Goal: Task Accomplishment & Management: Use online tool/utility

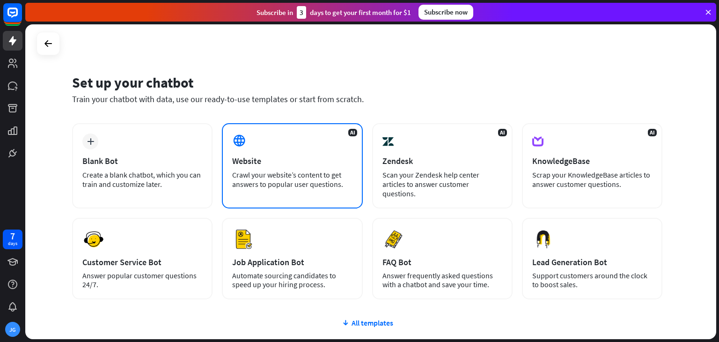
click at [246, 136] on div at bounding box center [240, 141] width 16 height 16
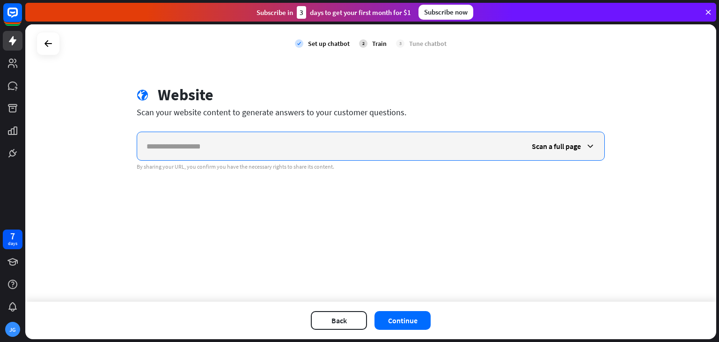
paste input "**********"
type input "**********"
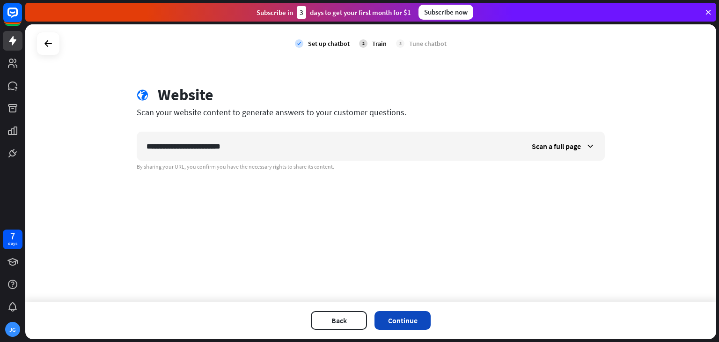
click at [403, 321] on button "Continue" at bounding box center [402, 320] width 56 height 19
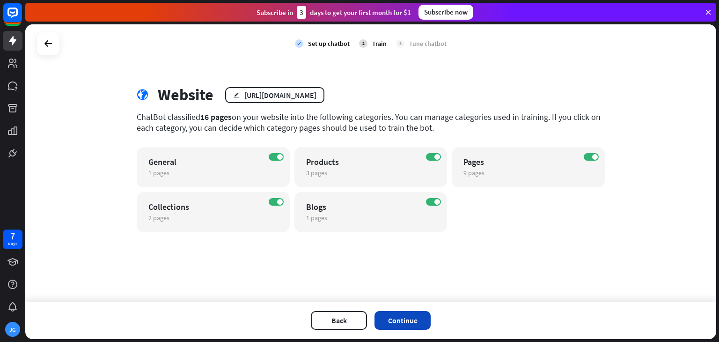
click at [400, 317] on button "Continue" at bounding box center [402, 320] width 56 height 19
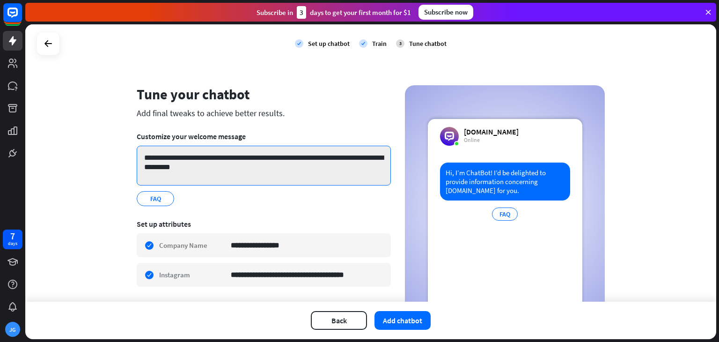
click at [217, 165] on textarea "**********" at bounding box center [264, 166] width 254 height 40
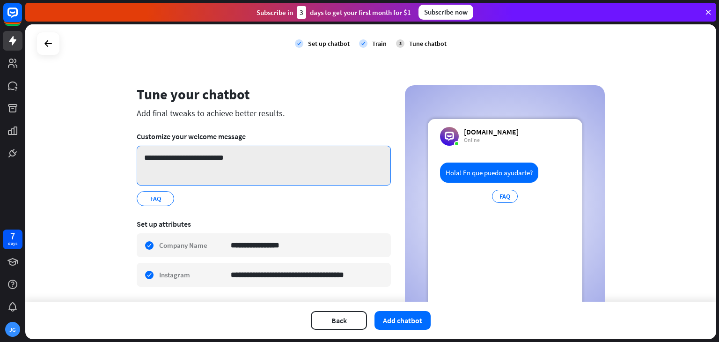
type textarea "**********"
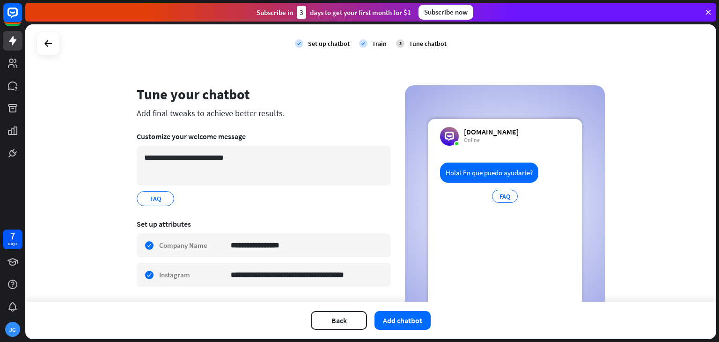
click at [309, 212] on section "**********" at bounding box center [264, 168] width 254 height 87
click at [163, 198] on icon "edit" at bounding box center [165, 198] width 7 height 7
click at [200, 197] on div "FAQ edit" at bounding box center [264, 198] width 254 height 15
click at [502, 195] on div "FAQ" at bounding box center [505, 195] width 26 height 13
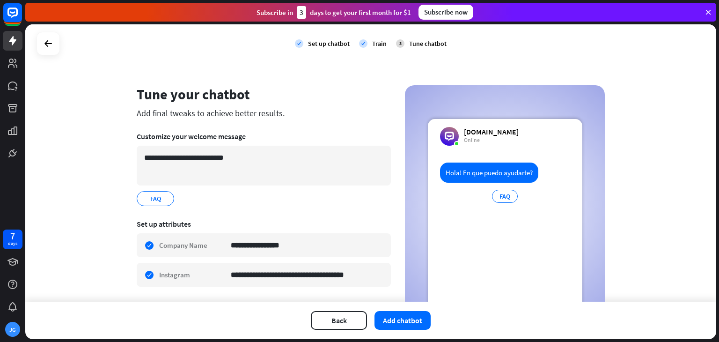
click at [502, 195] on div "FAQ" at bounding box center [505, 195] width 26 height 13
click at [359, 192] on div "FAQ edit" at bounding box center [264, 198] width 254 height 15
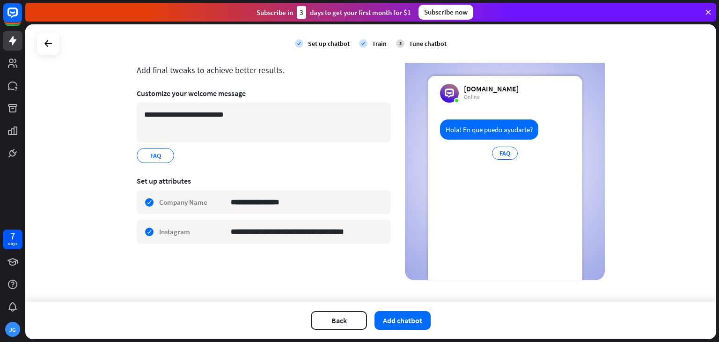
scroll to position [51, 0]
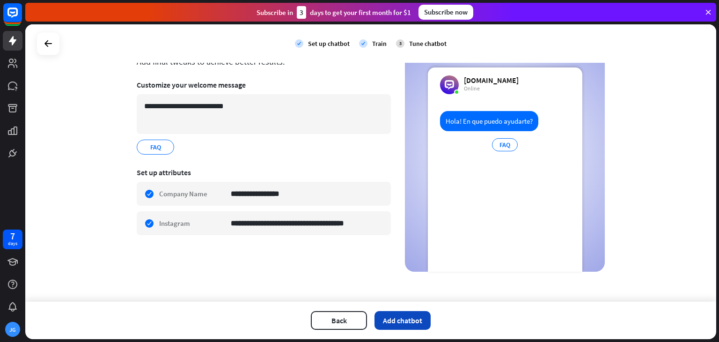
click at [395, 321] on button "Add chatbot" at bounding box center [402, 320] width 56 height 19
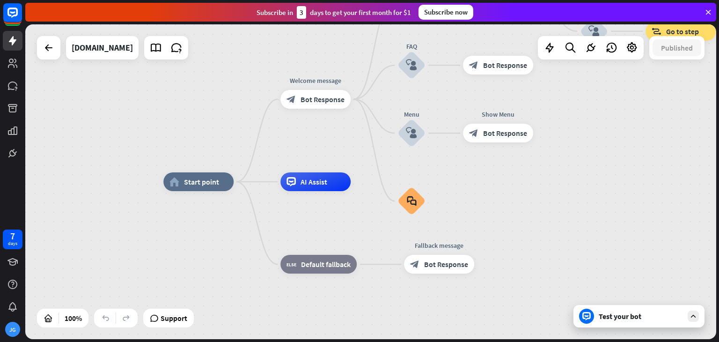
click at [611, 319] on div "Test your bot" at bounding box center [640, 315] width 84 height 9
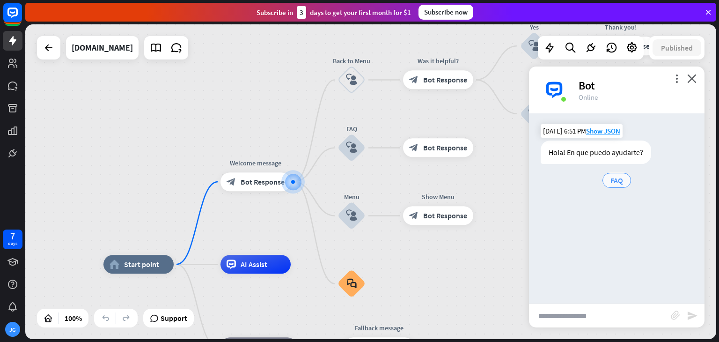
click at [619, 180] on span "FAQ" at bounding box center [616, 179] width 13 height 9
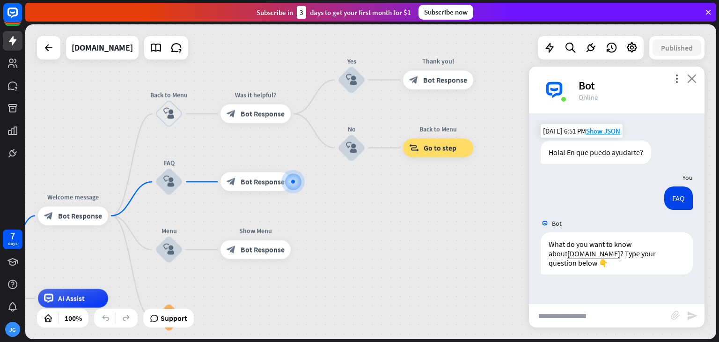
click at [692, 77] on icon "close" at bounding box center [691, 78] width 9 height 9
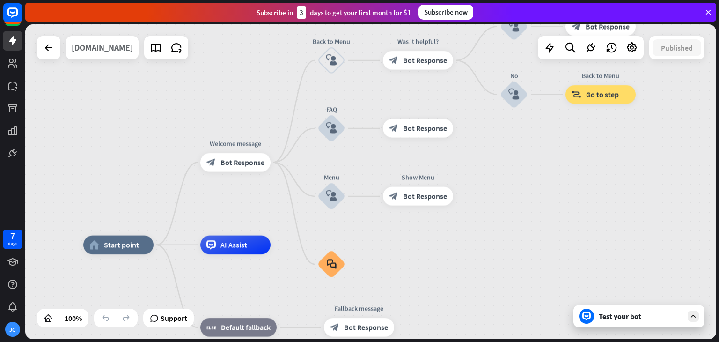
click at [124, 48] on div "[DOMAIN_NAME]" at bounding box center [102, 47] width 61 height 23
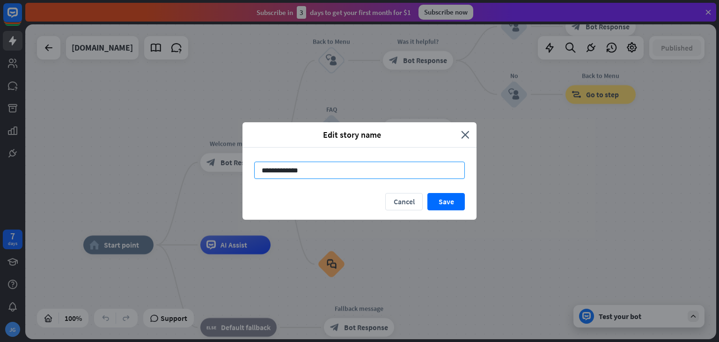
click at [280, 171] on input "**********" at bounding box center [359, 169] width 211 height 17
click at [264, 170] on input "**********" at bounding box center [359, 169] width 211 height 17
click at [288, 171] on input "**********" at bounding box center [359, 169] width 211 height 17
type input "**********"
click at [436, 197] on button "Save" at bounding box center [445, 201] width 37 height 17
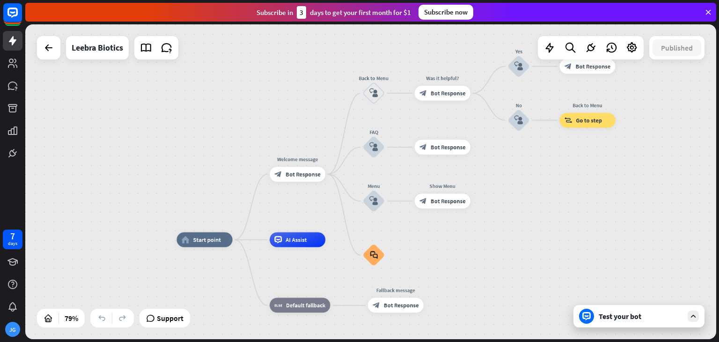
click at [633, 310] on div "Test your bot" at bounding box center [638, 316] width 131 height 22
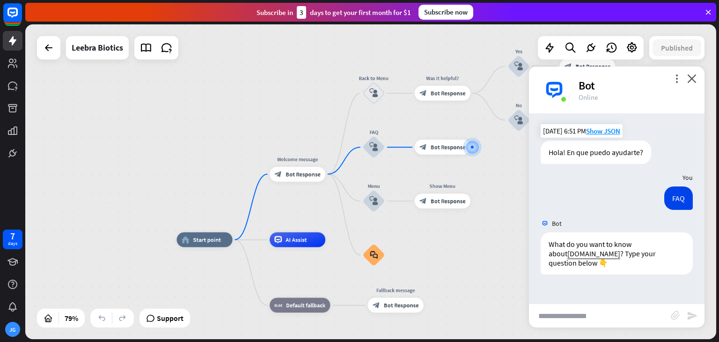
click at [676, 83] on div "Bot" at bounding box center [635, 85] width 115 height 15
click at [692, 79] on icon "close" at bounding box center [691, 78] width 9 height 9
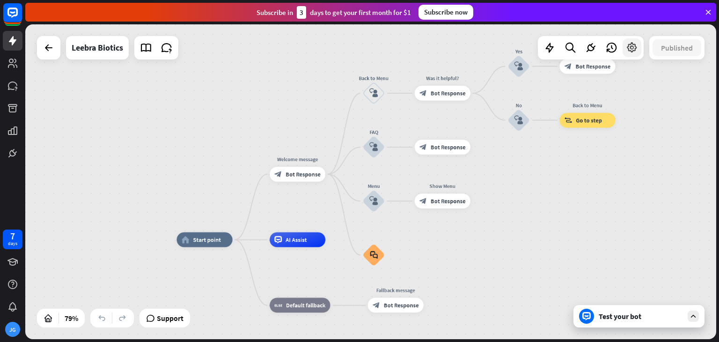
click at [627, 49] on icon at bounding box center [632, 48] width 12 height 12
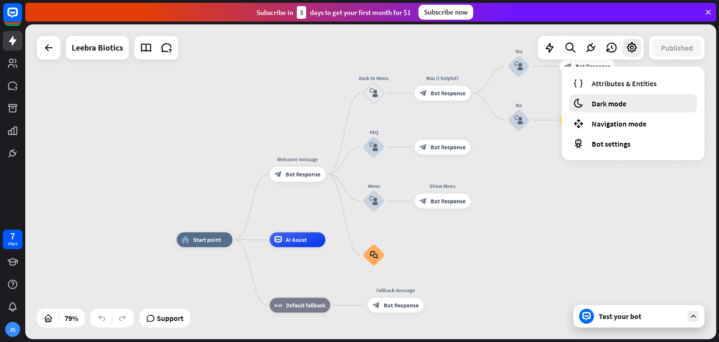
click at [618, 107] on span "Dark mode" at bounding box center [608, 103] width 35 height 9
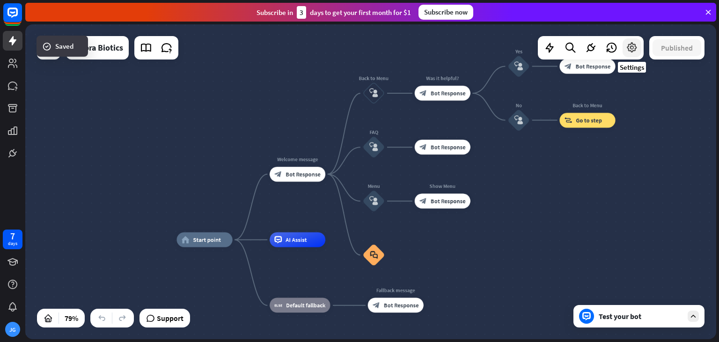
click at [631, 54] on div at bounding box center [631, 47] width 19 height 19
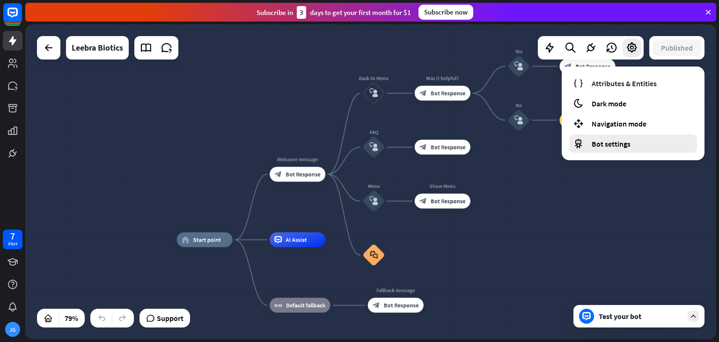
click at [603, 143] on span "Bot settings" at bounding box center [610, 143] width 39 height 9
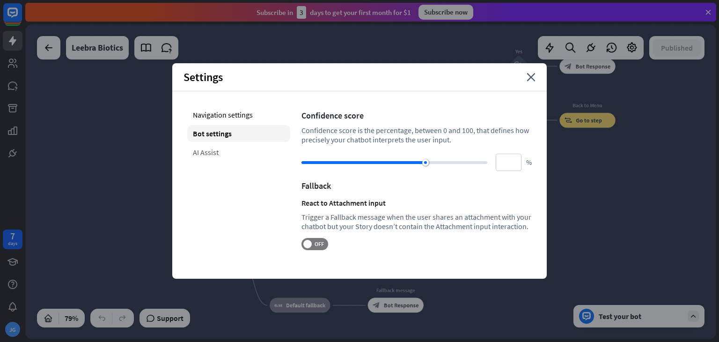
click at [221, 150] on div "AI Assist" at bounding box center [238, 152] width 103 height 17
type input "**"
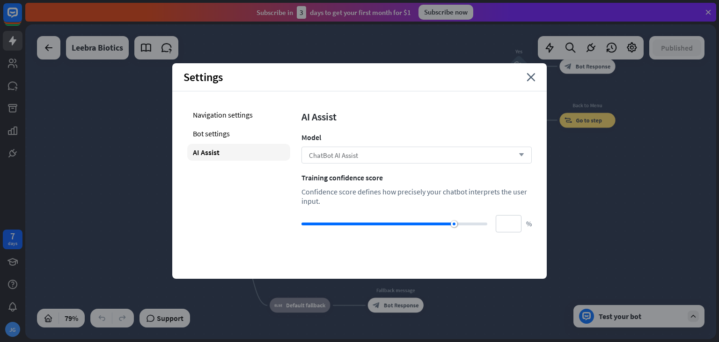
click at [337, 151] on span "ChatBot AI Assist" at bounding box center [333, 155] width 49 height 9
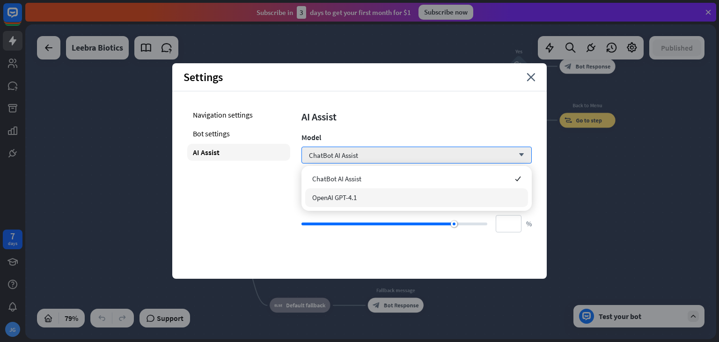
click at [344, 196] on span "OpenAI GPT-4.1" at bounding box center [334, 197] width 44 height 9
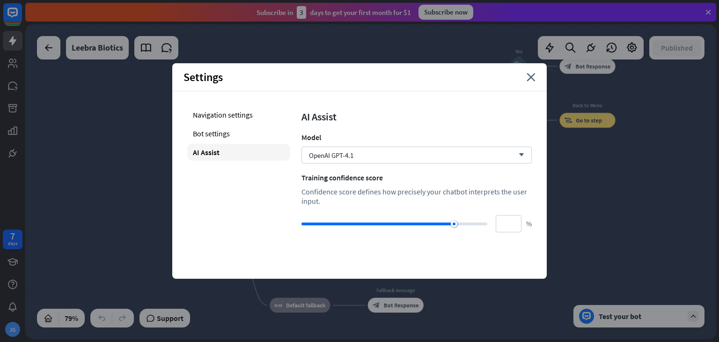
click at [452, 224] on div at bounding box center [394, 223] width 186 height 9
type input "**"
drag, startPoint x: 452, startPoint y: 224, endPoint x: 451, endPoint y: 233, distance: 9.5
click at [451, 233] on div "Navigation settings Bot settings AI Assist AI Assist Model OpenAI GPT-4.1 arrow…" at bounding box center [359, 169] width 374 height 156
click at [210, 109] on div "Navigation settings" at bounding box center [238, 114] width 103 height 17
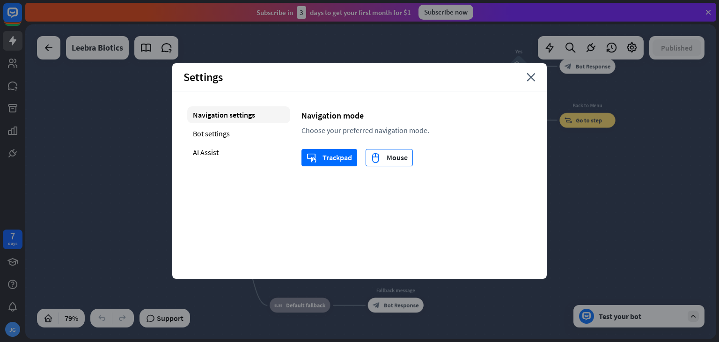
click at [367, 162] on button "mouse Mouse" at bounding box center [388, 157] width 47 height 17
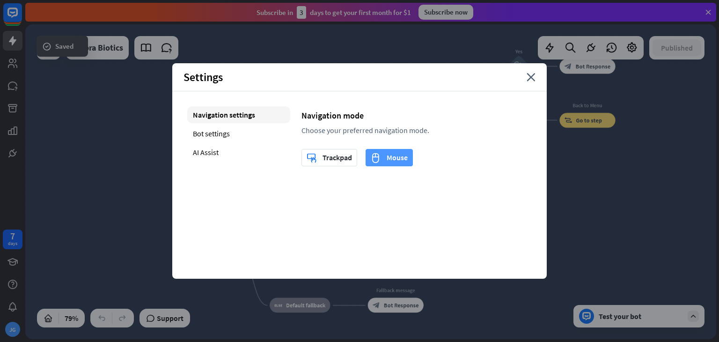
click at [375, 161] on icon "mouse" at bounding box center [376, 158] width 10 height 10
click at [339, 153] on div "trackpad Trackpad" at bounding box center [328, 157] width 45 height 16
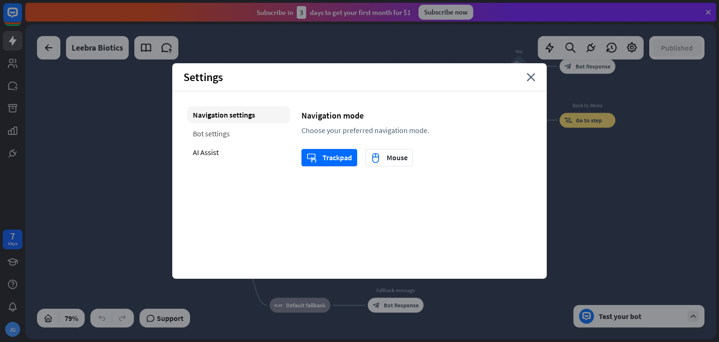
click at [229, 129] on div "Bot settings" at bounding box center [238, 133] width 103 height 17
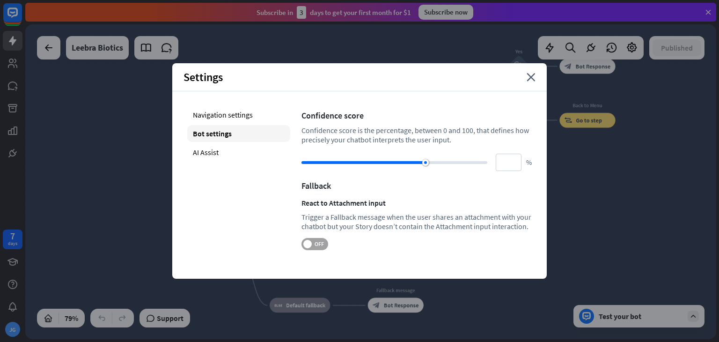
click at [308, 244] on span at bounding box center [307, 244] width 8 height 8
click at [308, 244] on span "ON" at bounding box center [310, 243] width 15 height 7
click at [530, 81] on icon "close" at bounding box center [530, 77] width 9 height 8
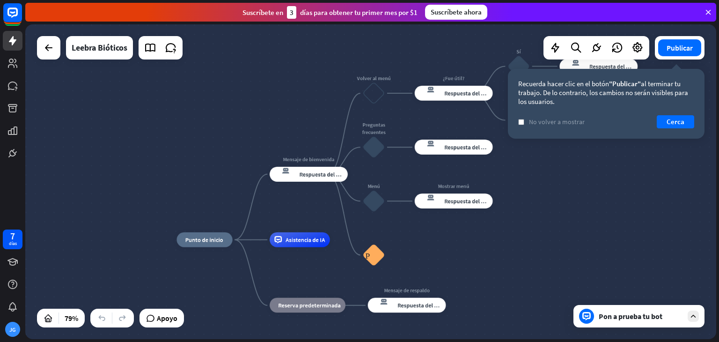
click at [554, 161] on div "inicio_2 Punto de inicio Mensaje de bienvenida respuesta del bot de bloqueo Res…" at bounding box center [370, 181] width 691 height 314
click at [309, 243] on div "Asistencia de IA" at bounding box center [300, 239] width 60 height 15
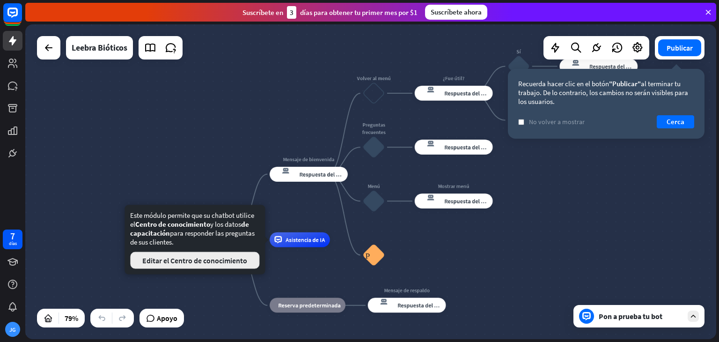
click at [226, 257] on font "Editar el Centro de conocimiento" at bounding box center [194, 259] width 105 height 9
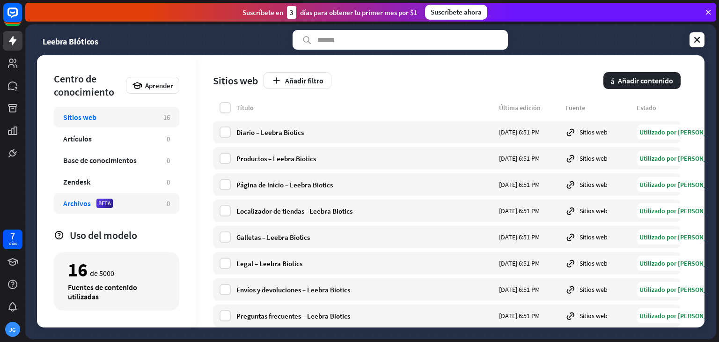
click at [86, 204] on font "Archivos" at bounding box center [77, 202] width 28 height 9
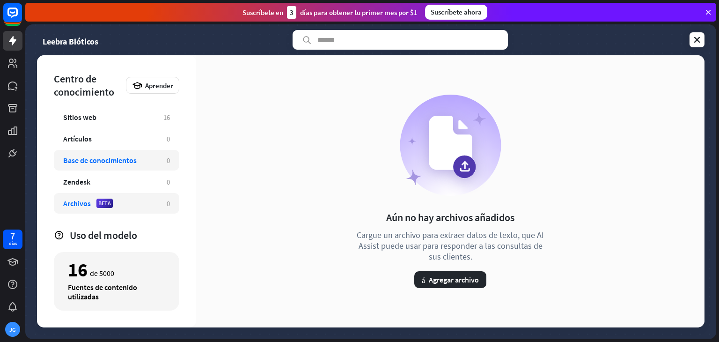
click at [122, 151] on div "Base de conocimientos 0" at bounding box center [116, 160] width 125 height 21
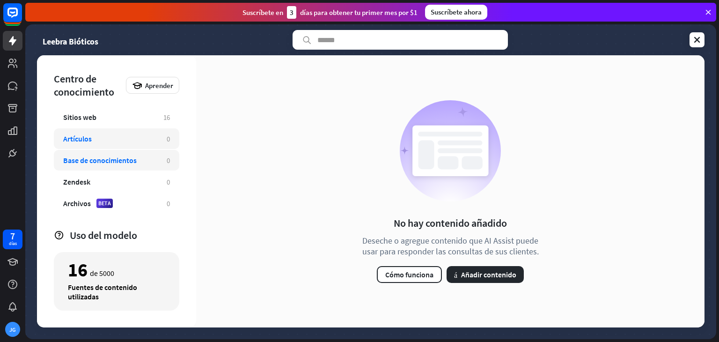
click at [126, 137] on div "Artículos" at bounding box center [110, 138] width 94 height 9
click at [128, 118] on div "Sitios web" at bounding box center [108, 116] width 91 height 9
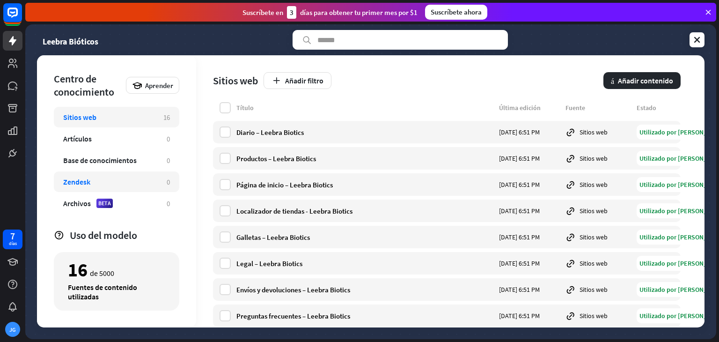
click at [125, 175] on div "Zendesk 0" at bounding box center [116, 181] width 125 height 21
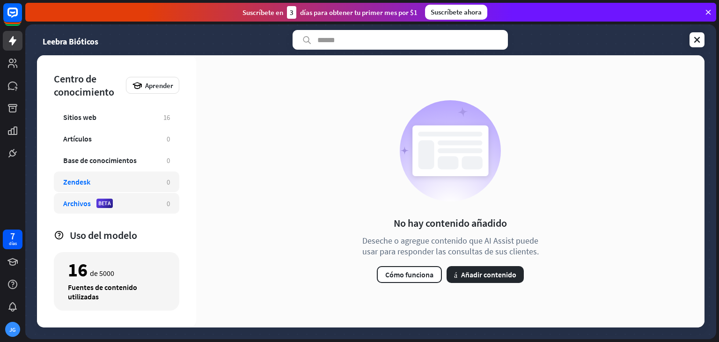
click at [133, 200] on div "Archivos BETA" at bounding box center [110, 202] width 94 height 9
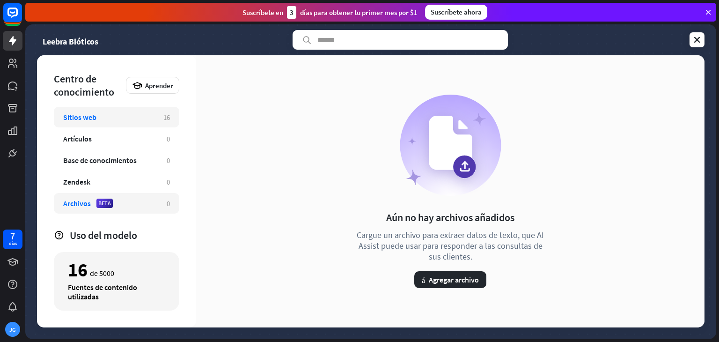
click at [110, 120] on div "Sitios web" at bounding box center [108, 116] width 91 height 9
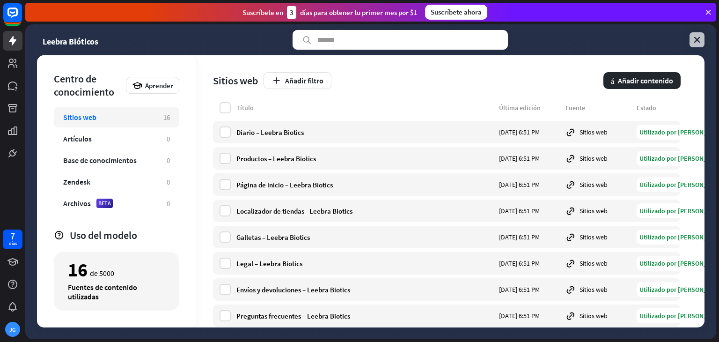
click at [697, 37] on icon at bounding box center [696, 39] width 9 height 9
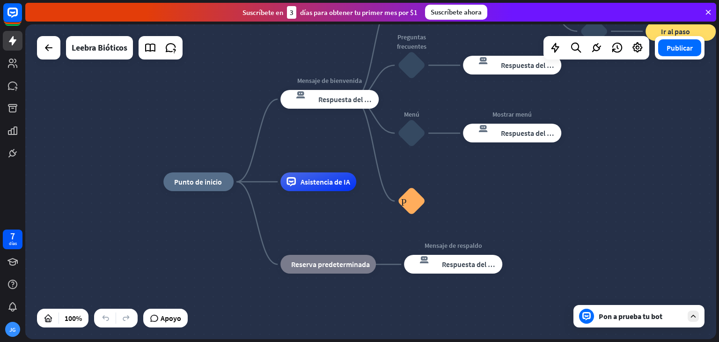
click at [707, 11] on icon at bounding box center [708, 12] width 8 height 8
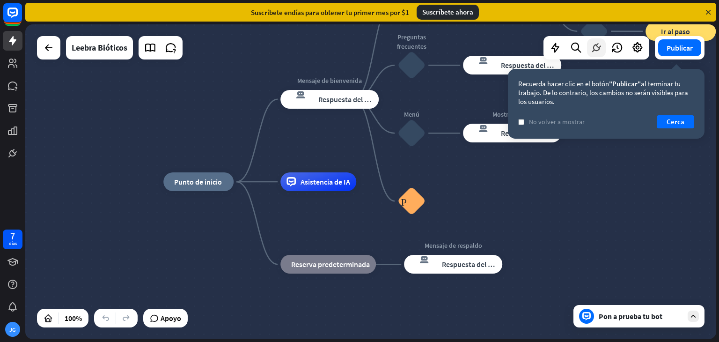
click at [595, 47] on icon at bounding box center [596, 48] width 12 height 12
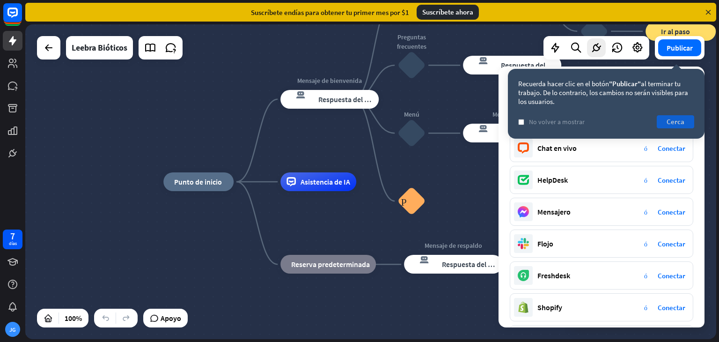
click at [674, 120] on font "Cerca" at bounding box center [675, 121] width 18 height 9
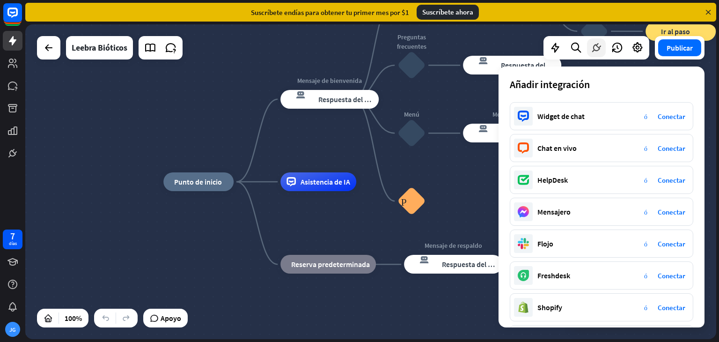
click at [598, 45] on icon at bounding box center [596, 48] width 12 height 12
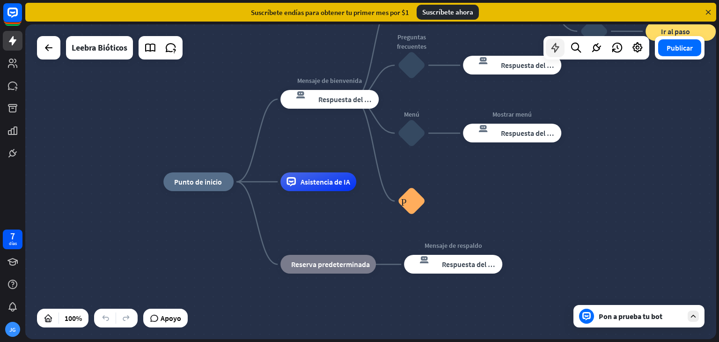
click at [557, 47] on icon at bounding box center [555, 48] width 12 height 12
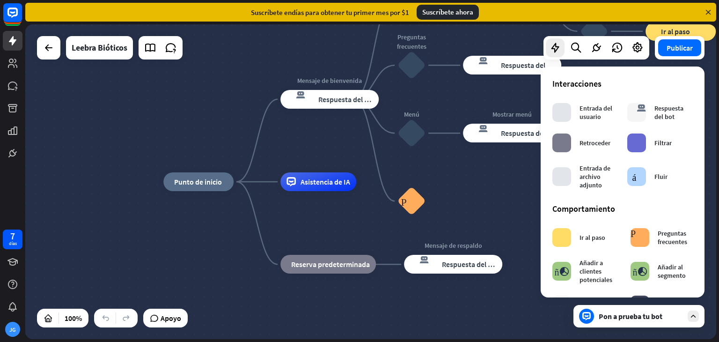
click at [501, 197] on div "inicio_2 Punto de inicio Mensaje de bienvenida respuesta del bot de bloqueo Res…" at bounding box center [508, 339] width 691 height 314
click at [429, 264] on icon "respuesta del bot de bloqueo" at bounding box center [423, 264] width 27 height 19
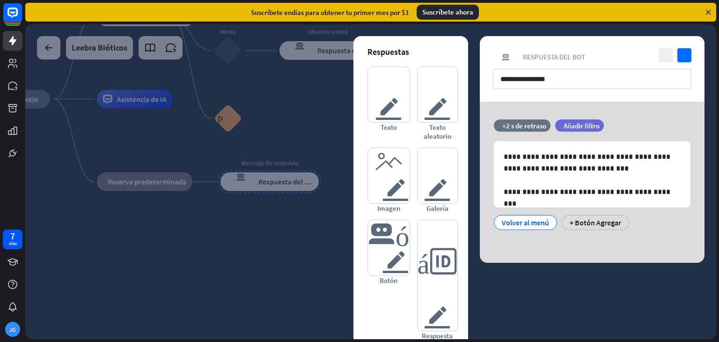
click at [313, 246] on div at bounding box center [370, 181] width 691 height 314
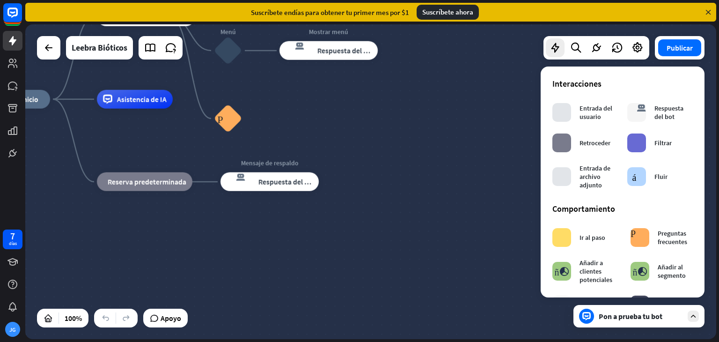
click at [640, 318] on font "Pon a prueba tu bot" at bounding box center [630, 315] width 64 height 9
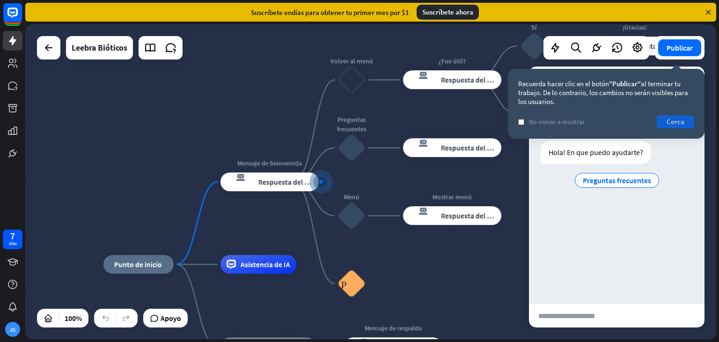
click at [683, 124] on font "Cerca" at bounding box center [675, 121] width 18 height 9
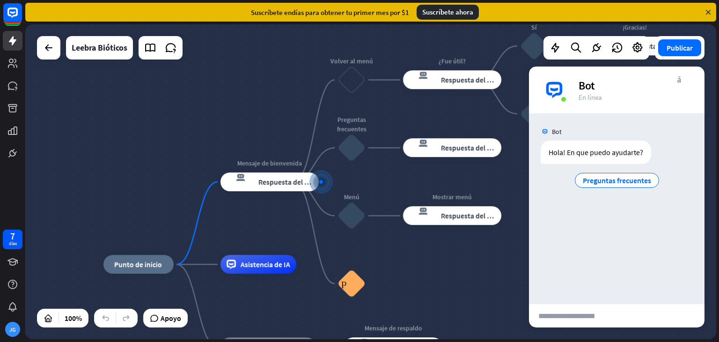
click at [554, 92] on img at bounding box center [554, 90] width 28 height 28
click at [588, 87] on font "Bot" at bounding box center [586, 85] width 16 height 15
click at [627, 177] on font "Preguntas frecuentes" at bounding box center [617, 179] width 68 height 9
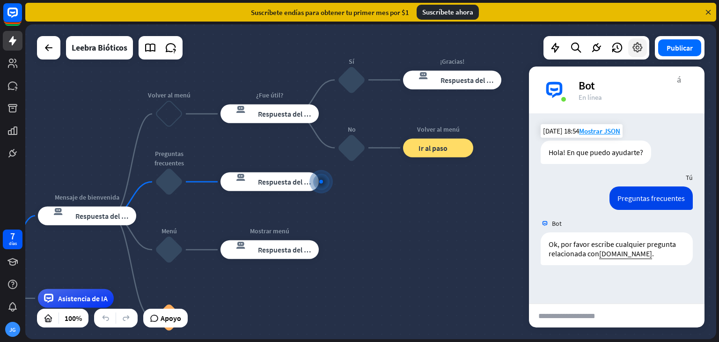
click at [634, 45] on icon at bounding box center [637, 48] width 12 height 12
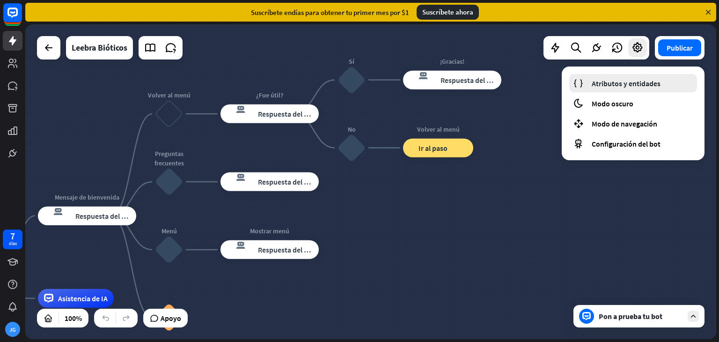
click at [619, 83] on font "Atributos y entidades" at bounding box center [625, 83] width 69 height 9
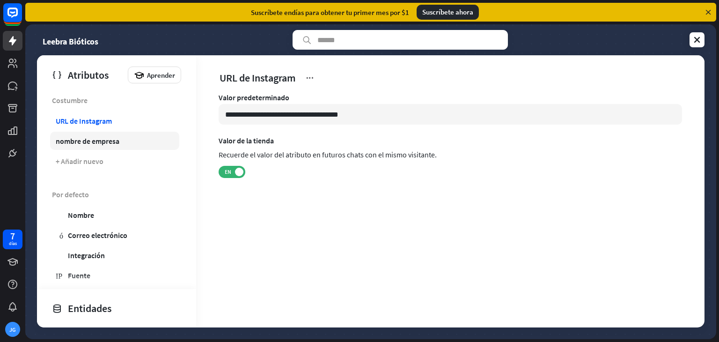
click at [114, 139] on font "nombre de empresa" at bounding box center [88, 140] width 64 height 9
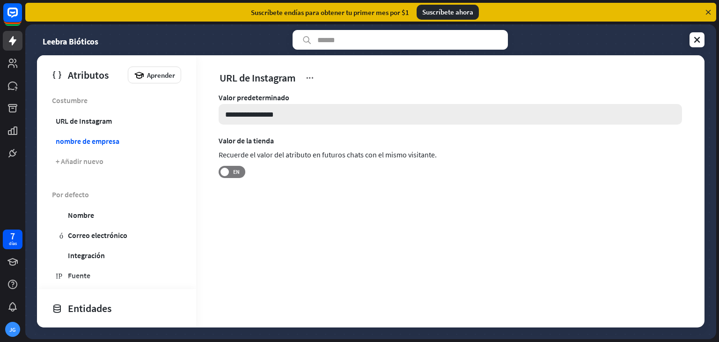
click at [284, 116] on input "**********" at bounding box center [450, 114] width 463 height 21
click at [244, 118] on input "**********" at bounding box center [450, 114] width 463 height 21
click at [295, 212] on div "**********" at bounding box center [450, 155] width 508 height 125
click at [223, 166] on label "EN" at bounding box center [232, 172] width 27 height 12
click at [229, 175] on span "EN" at bounding box center [227, 171] width 15 height 7
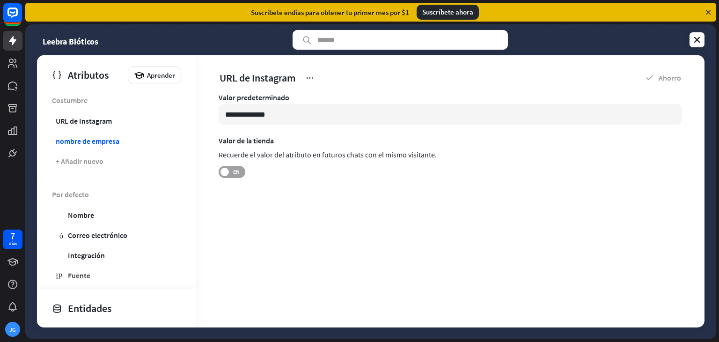
click at [229, 175] on span "EN" at bounding box center [236, 171] width 15 height 7
click at [120, 126] on link "URL de Instagram" at bounding box center [114, 120] width 129 height 18
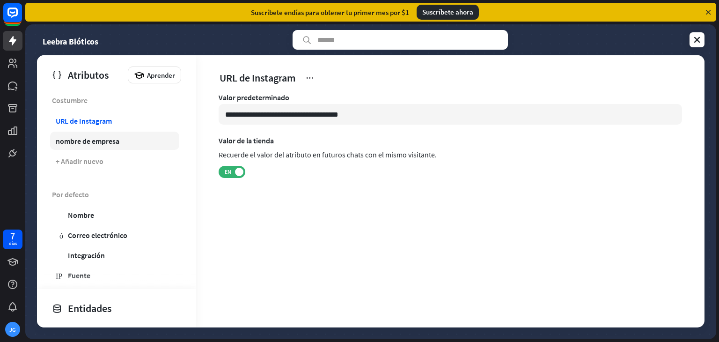
click at [118, 139] on font "nombre de empresa" at bounding box center [88, 140] width 64 height 9
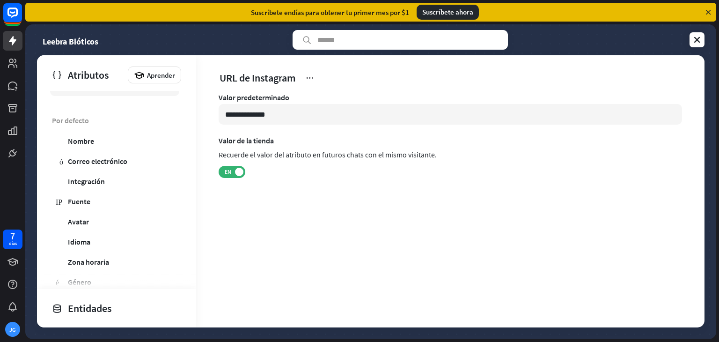
scroll to position [86, 0]
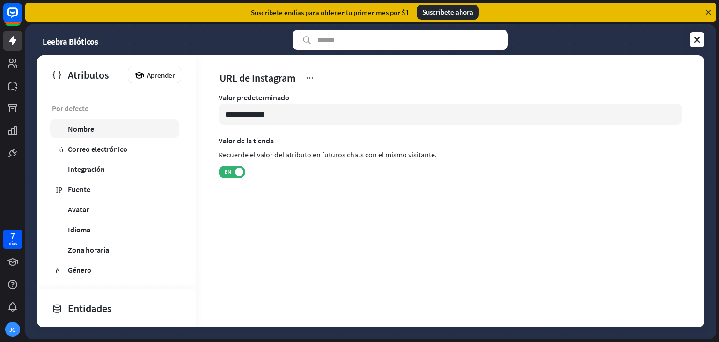
click at [93, 133] on link "usuario Nombre" at bounding box center [114, 128] width 129 height 18
type input "*******"
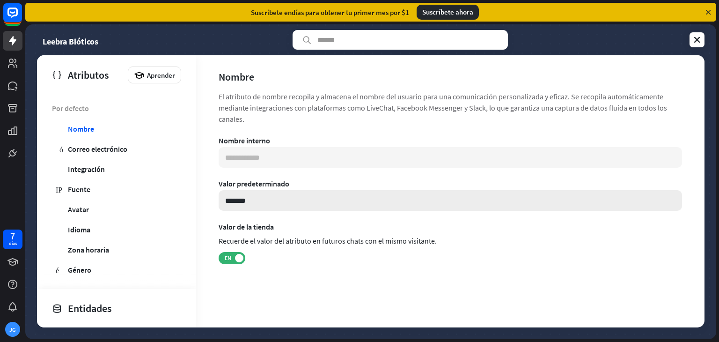
click at [280, 201] on input "*******" at bounding box center [450, 200] width 463 height 21
click at [306, 180] on div "Valor predeterminado" at bounding box center [450, 183] width 463 height 9
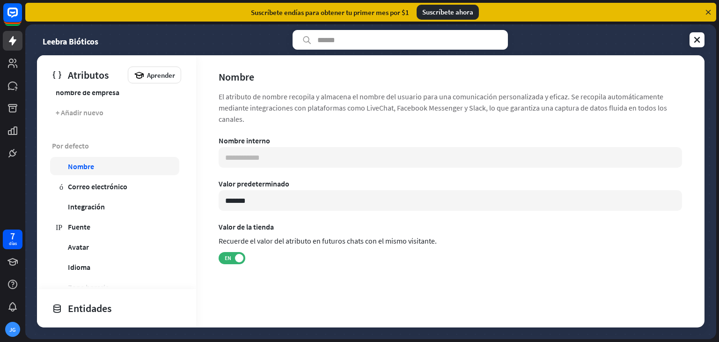
scroll to position [49, 0]
click at [121, 182] on font "Correo electrónico" at bounding box center [97, 186] width 59 height 9
type input "**********"
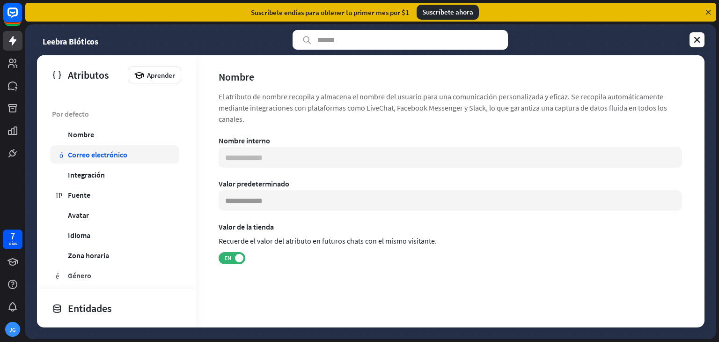
scroll to position [80, 0]
click at [113, 178] on link "globo Integración" at bounding box center [114, 174] width 129 height 18
type input "***"
type input "**********"
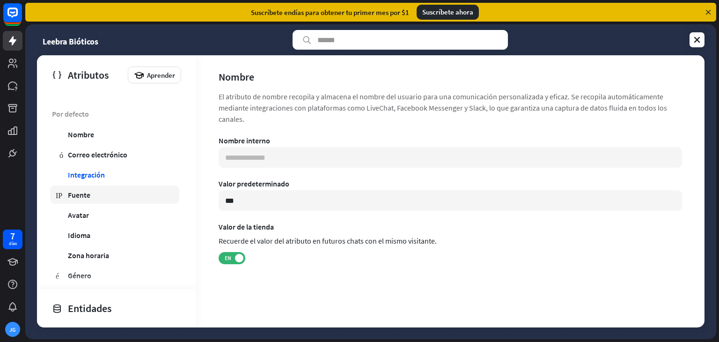
click at [122, 194] on link "IP Fuente" at bounding box center [114, 194] width 129 height 18
click at [256, 201] on input at bounding box center [450, 200] width 463 height 21
click at [235, 255] on label "EN" at bounding box center [232, 258] width 27 height 12
click at [235, 255] on font "EN" at bounding box center [236, 257] width 7 height 7
click at [260, 204] on input at bounding box center [450, 200] width 463 height 21
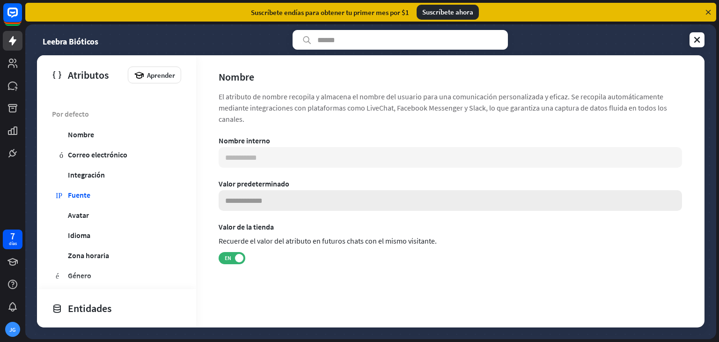
click at [260, 204] on input at bounding box center [450, 200] width 463 height 21
click at [250, 214] on div "**********" at bounding box center [450, 212] width 463 height 153
click at [112, 209] on link "perfil Avatar" at bounding box center [114, 214] width 129 height 18
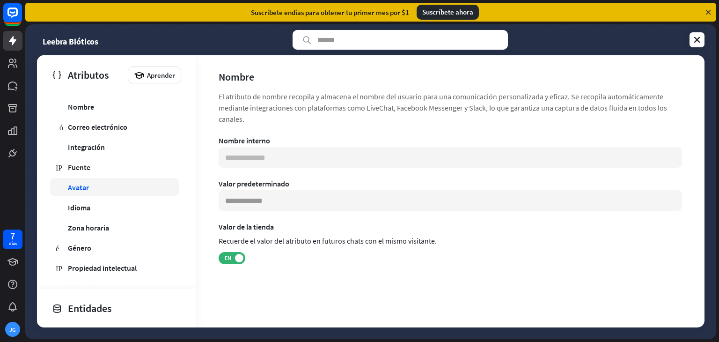
scroll to position [109, 0]
click at [112, 209] on link "globo Idioma" at bounding box center [114, 206] width 129 height 18
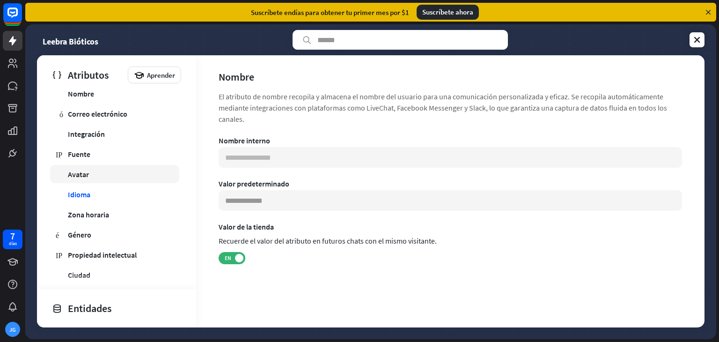
scroll to position [122, 0]
click at [112, 209] on link "globo Zona horaria" at bounding box center [114, 213] width 129 height 18
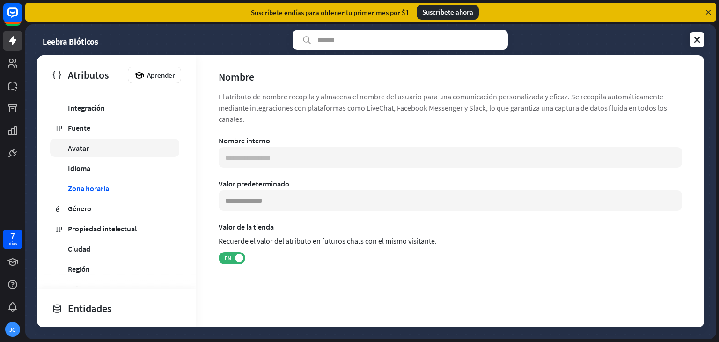
scroll to position [155, 0]
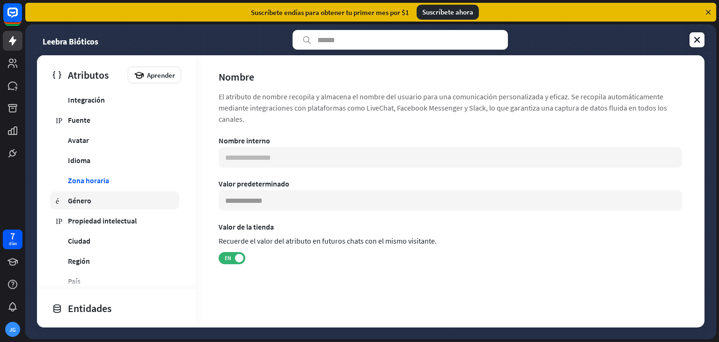
click at [104, 204] on link "género Género" at bounding box center [114, 200] width 129 height 18
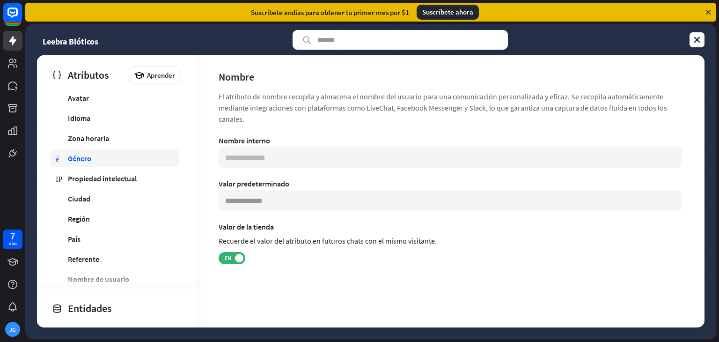
scroll to position [199, 0]
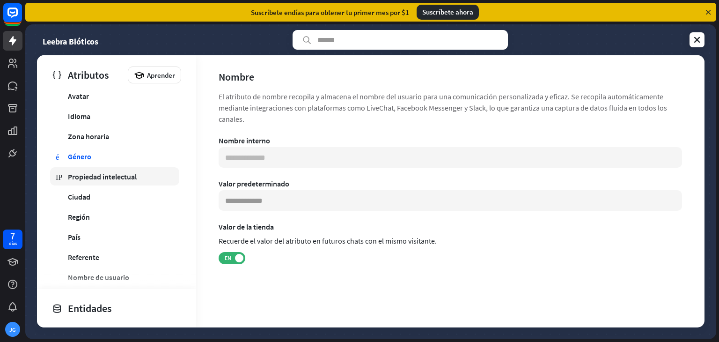
click at [102, 173] on font "Propiedad intelectual" at bounding box center [102, 176] width 69 height 9
click at [271, 142] on div "Nombre interno" at bounding box center [450, 140] width 463 height 9
click at [102, 204] on link "globo Ciudad" at bounding box center [114, 196] width 129 height 18
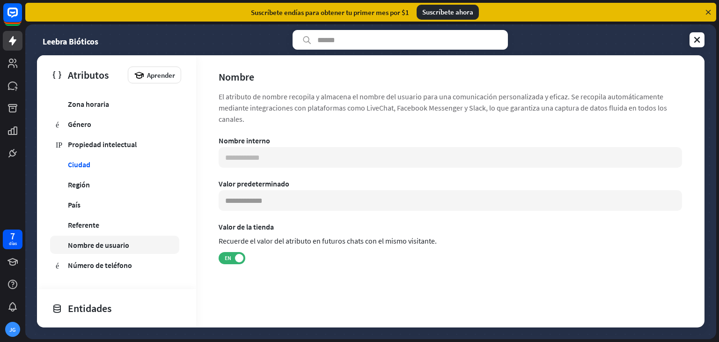
click at [98, 243] on font "Nombre de usuario" at bounding box center [98, 244] width 61 height 9
click at [110, 270] on link "teléfono Número de teléfono" at bounding box center [114, 264] width 129 height 18
type input "**********"
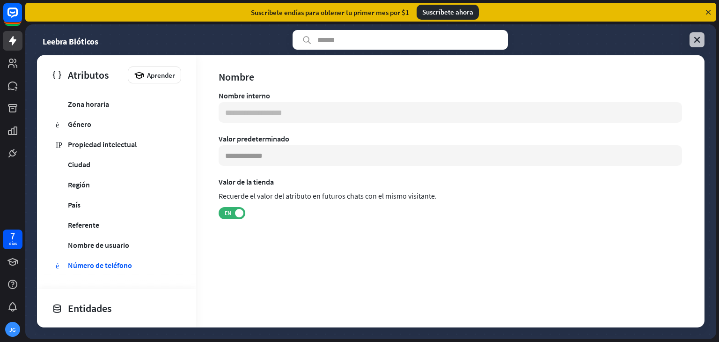
click at [693, 37] on icon at bounding box center [696, 39] width 9 height 9
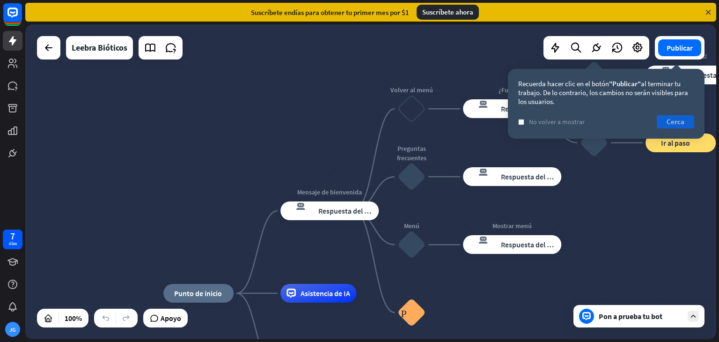
click at [678, 126] on font "Cerca" at bounding box center [675, 121] width 18 height 13
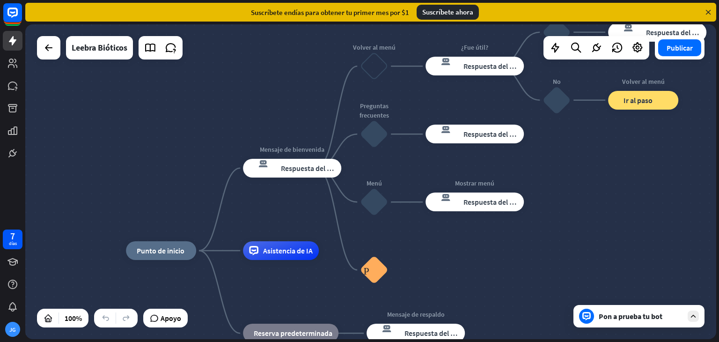
click at [605, 315] on font "Pon a prueba tu bot" at bounding box center [630, 315] width 64 height 9
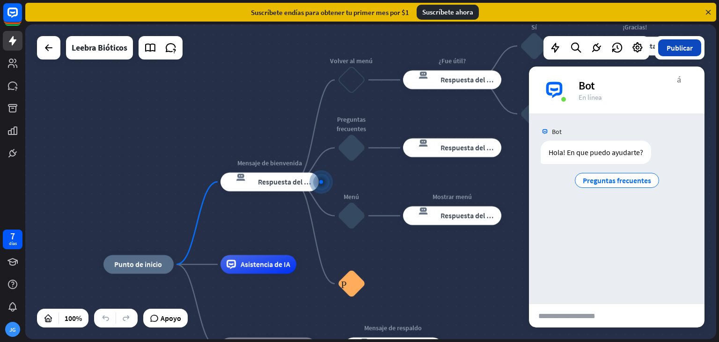
click at [674, 49] on font "Publicar" at bounding box center [679, 47] width 26 height 9
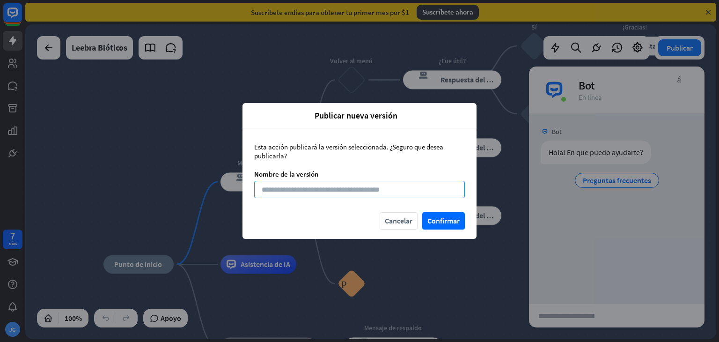
click at [361, 189] on input at bounding box center [359, 189] width 211 height 17
type input "**********"
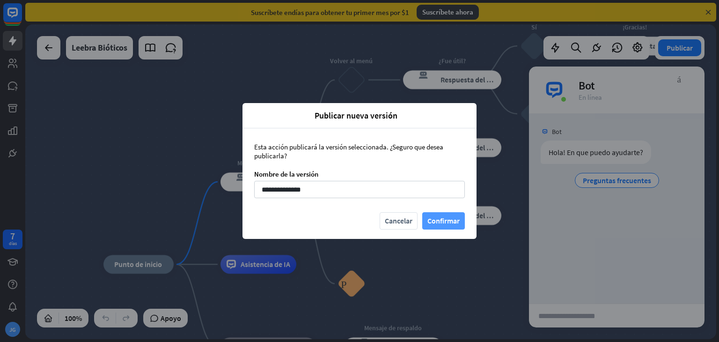
click at [430, 217] on font "Confirmar" at bounding box center [443, 220] width 32 height 9
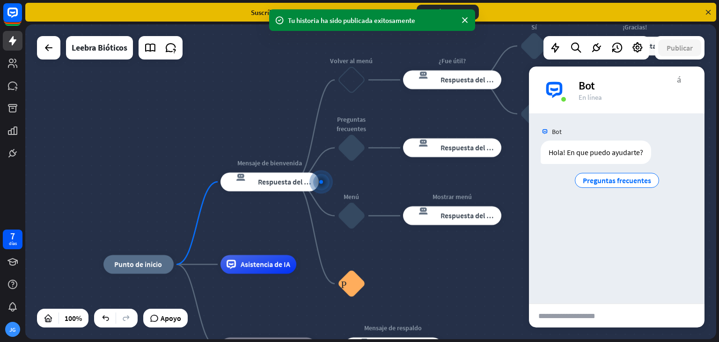
click at [708, 10] on icon at bounding box center [708, 12] width 8 height 8
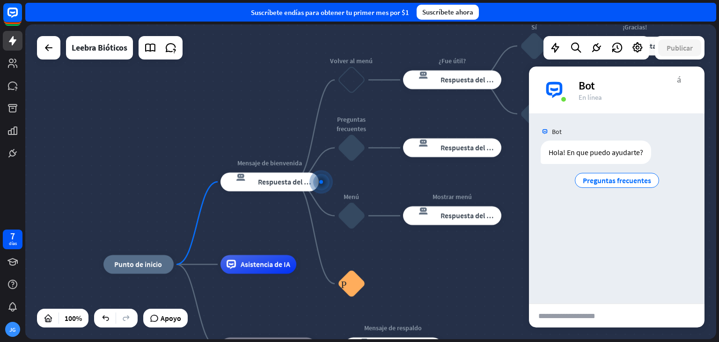
click at [500, 108] on div "inicio_2 Punto de inicio Mensaje de bienvenida respuesta del bot de bloqueo Res…" at bounding box center [370, 181] width 691 height 314
click at [44, 47] on icon at bounding box center [48, 47] width 11 height 11
